Goal: Task Accomplishment & Management: Complete application form

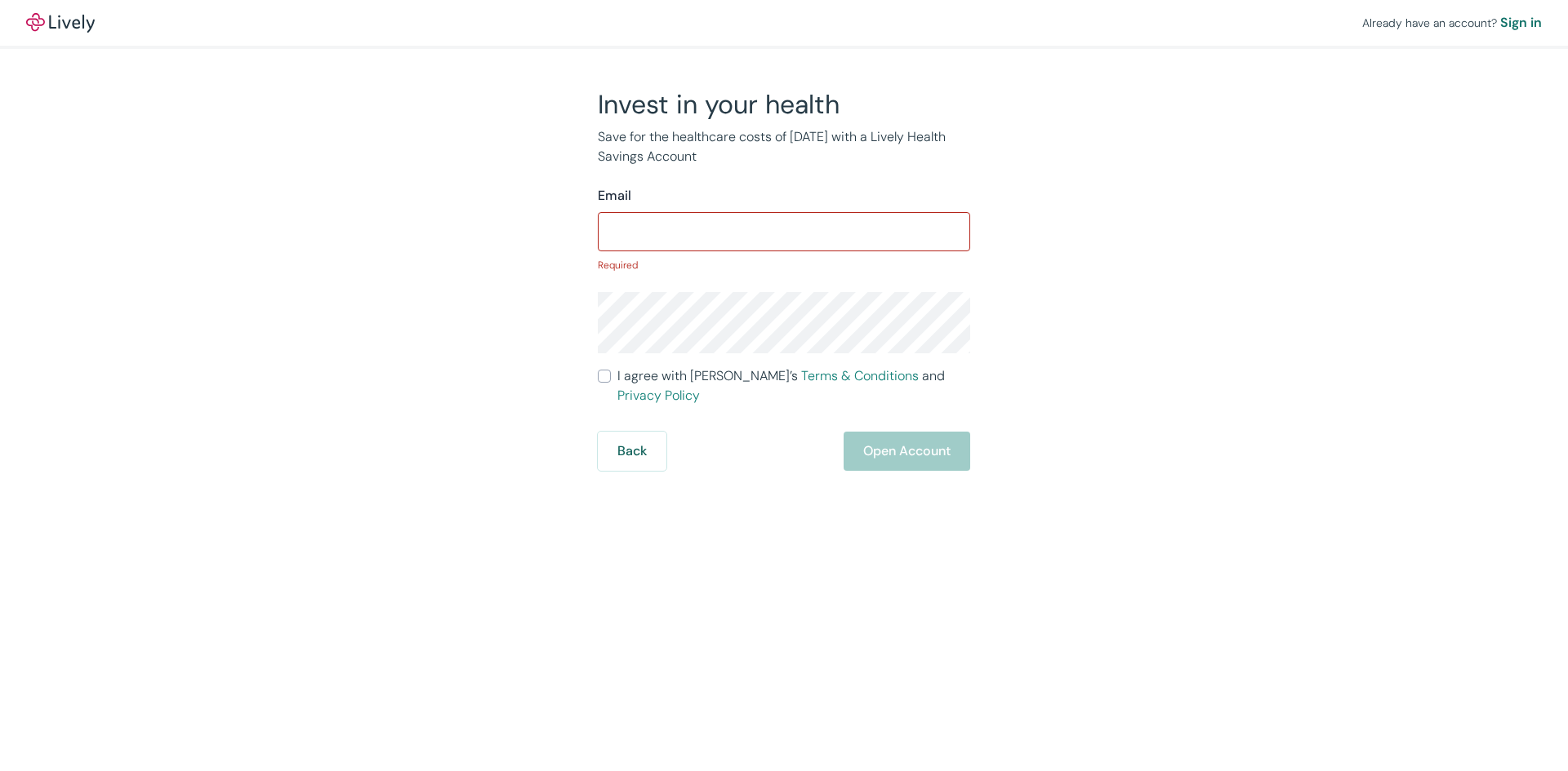
click at [864, 253] on form "Email ​ Required I agree with Lively’s Terms & Conditions and Privacy Policy Ba…" at bounding box center [783, 329] width 372 height 285
click at [810, 245] on input "Email" at bounding box center [783, 232] width 372 height 33
type input "[EMAIL_ADDRESS][DOMAIN_NAME]"
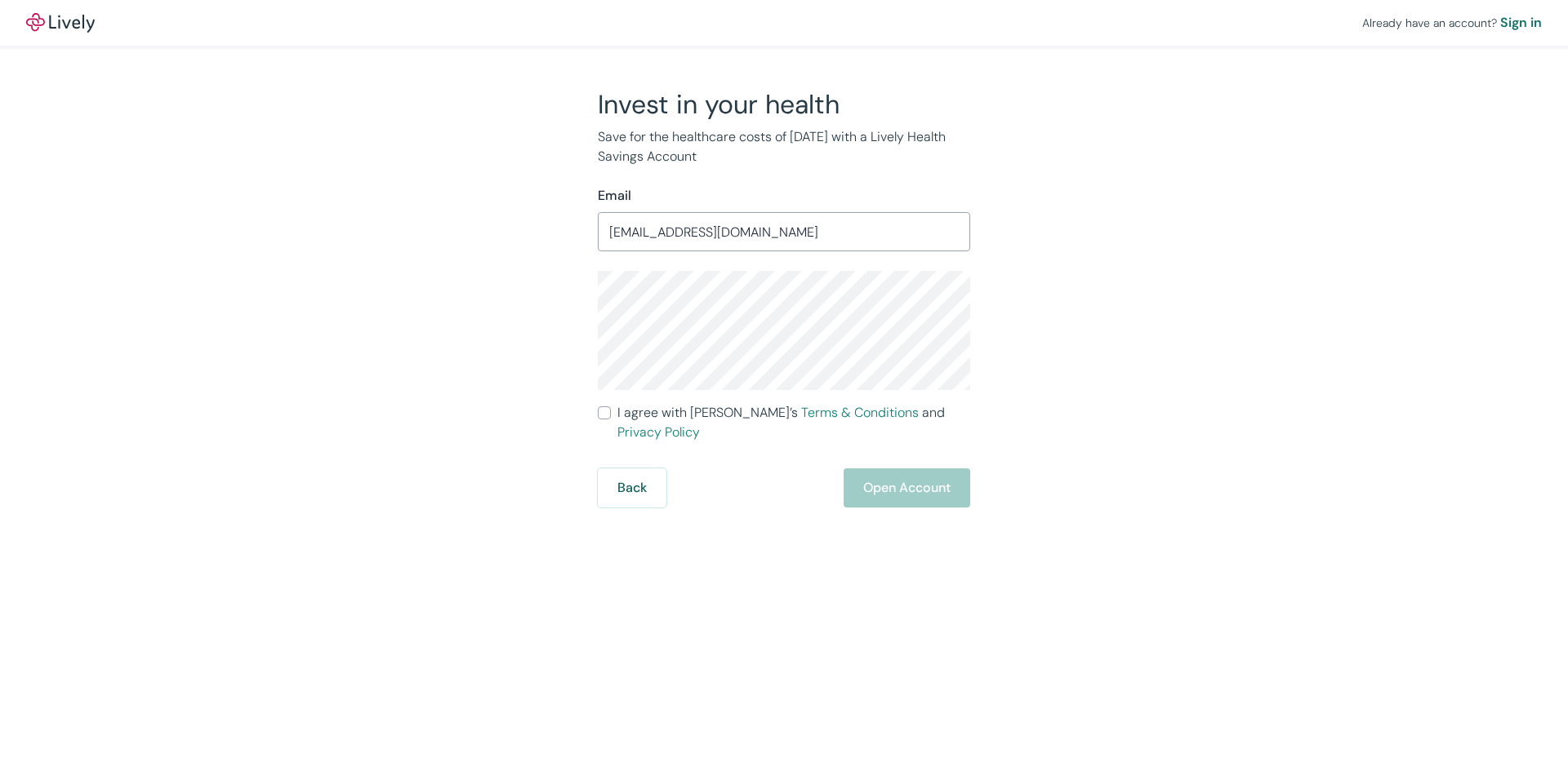
click at [638, 416] on span "I agree with Lively’s Terms & Conditions and Privacy Policy" at bounding box center [794, 422] width 353 height 39
click at [611, 416] on input "I agree with Lively’s Terms & Conditions and Privacy Policy" at bounding box center [604, 413] width 13 height 13
checkbox input "true"
click at [884, 475] on button "Open Account" at bounding box center [906, 488] width 126 height 39
